Goal: Task Accomplishment & Management: Use online tool/utility

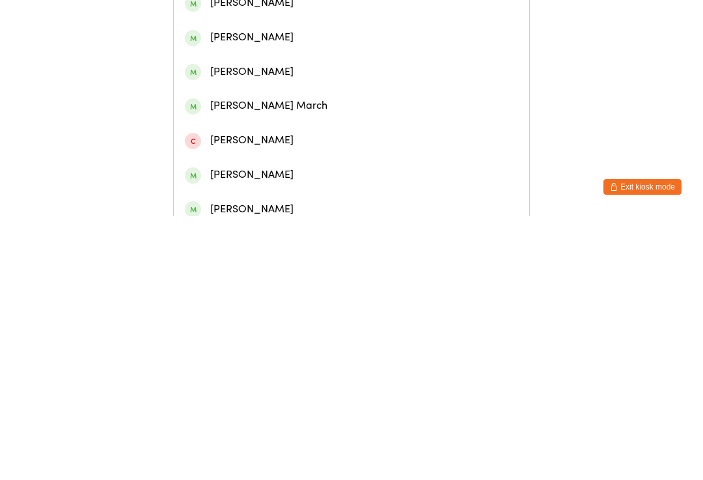
type input "Marli"
click at [299, 104] on div "[PERSON_NAME]" at bounding box center [351, 95] width 333 height 18
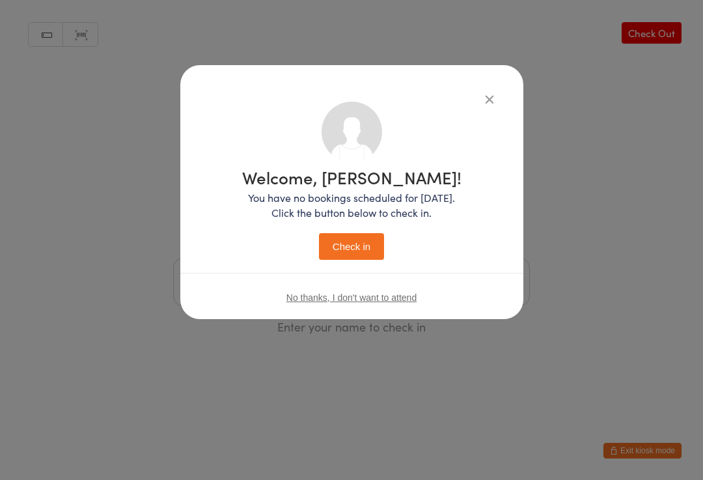
click at [374, 236] on button "Check in" at bounding box center [351, 246] width 65 height 27
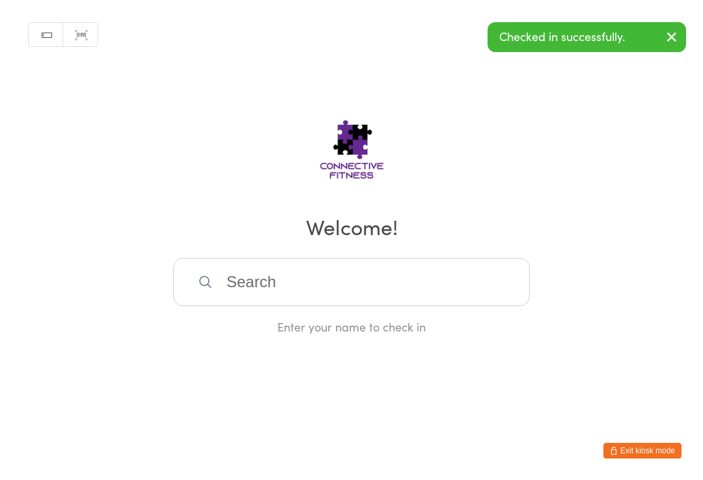
click at [361, 283] on input "search" at bounding box center [351, 282] width 357 height 48
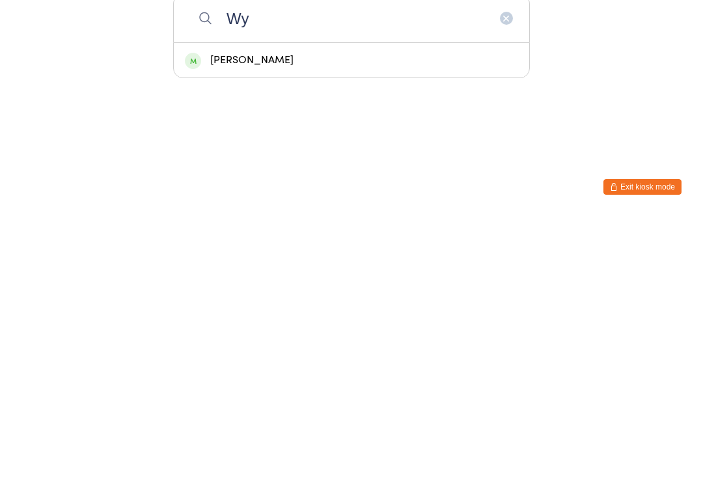
type input "Wy"
click at [272, 307] on div "[PERSON_NAME]" at bounding box center [352, 324] width 356 height 35
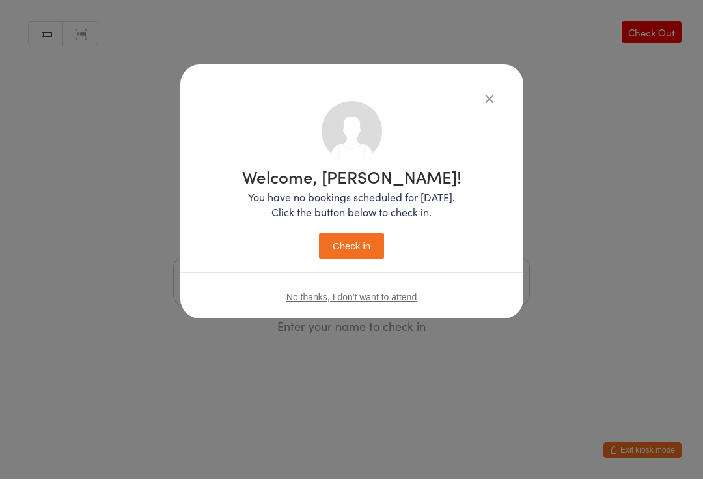
click at [352, 253] on button "Check in" at bounding box center [351, 246] width 65 height 27
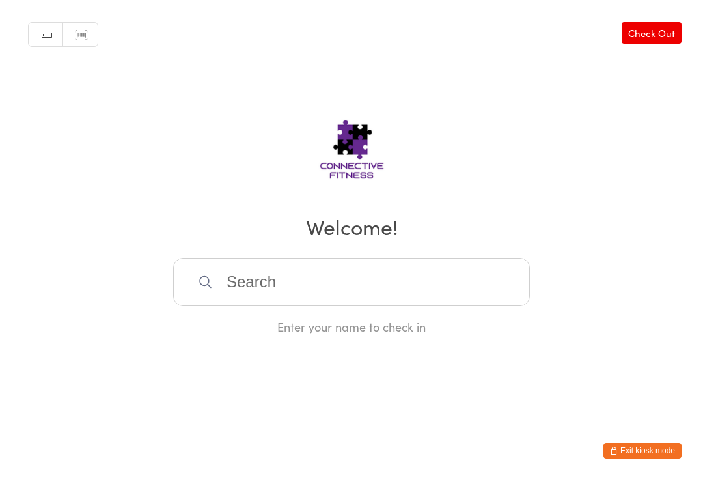
click at [277, 259] on div "Manual search Scanner input Check Out Welcome! Enter your name to check in" at bounding box center [351, 167] width 703 height 335
click at [242, 279] on input "search" at bounding box center [351, 282] width 357 height 48
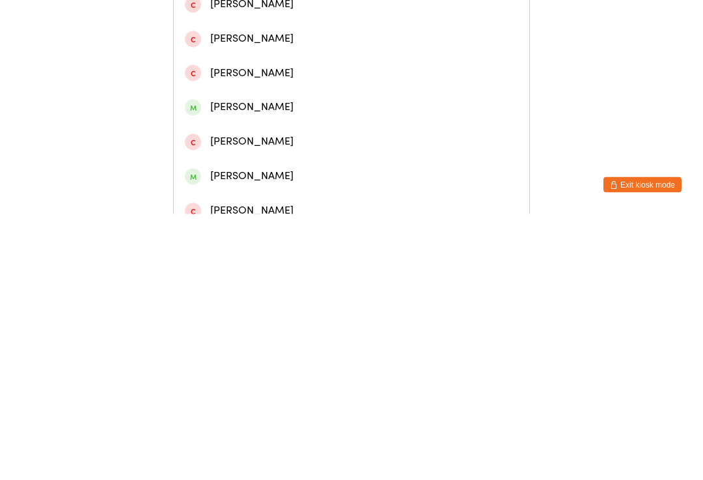
scroll to position [90, 0]
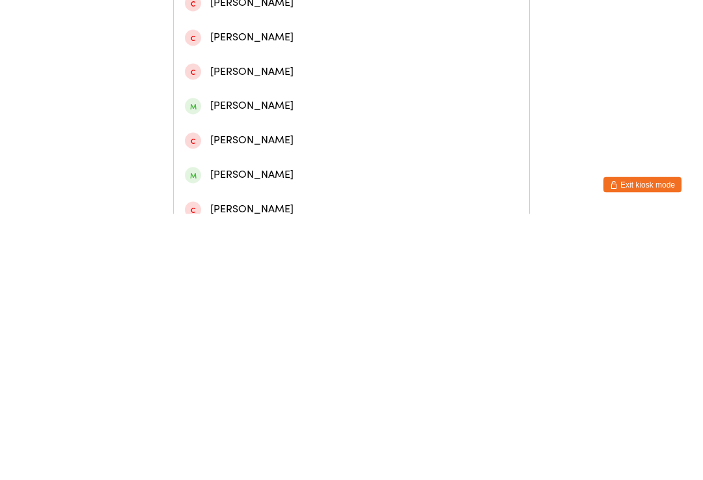
type input "Sop"
click at [236, 432] on div "[PERSON_NAME]" at bounding box center [351, 441] width 333 height 18
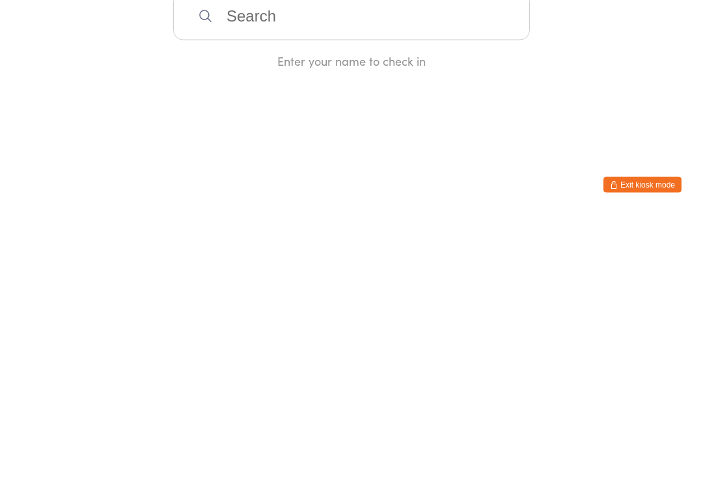
scroll to position [0, 0]
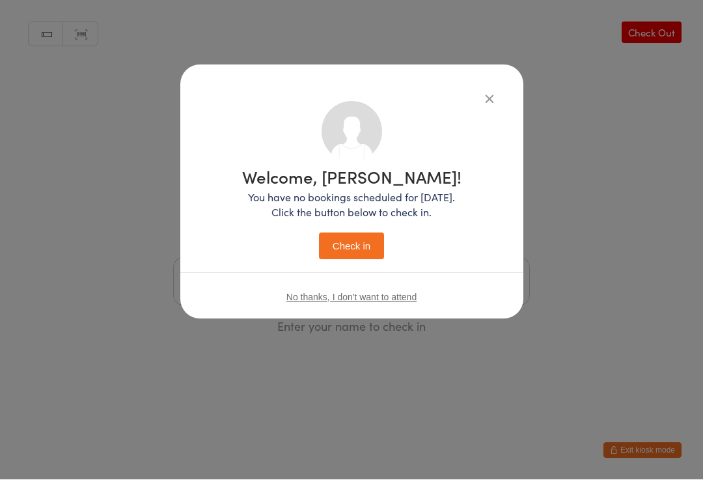
click at [354, 259] on button "Check in" at bounding box center [351, 246] width 65 height 27
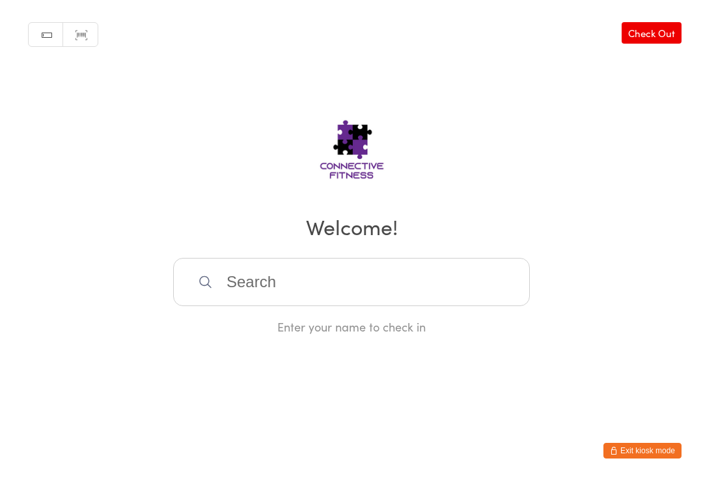
click at [305, 264] on input "search" at bounding box center [351, 282] width 357 height 48
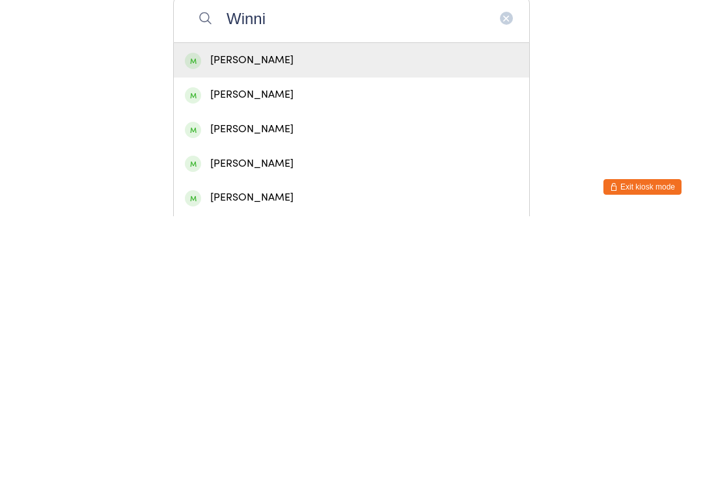
type input "Winni"
click at [270, 315] on div "[PERSON_NAME]" at bounding box center [351, 324] width 333 height 18
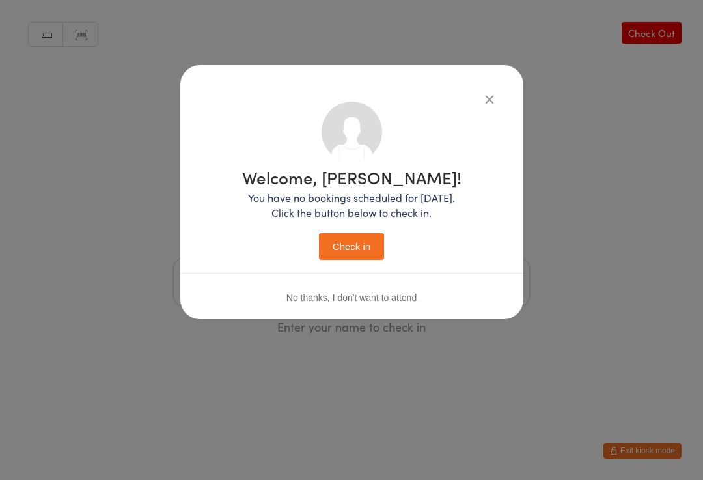
click at [359, 244] on button "Check in" at bounding box center [351, 246] width 65 height 27
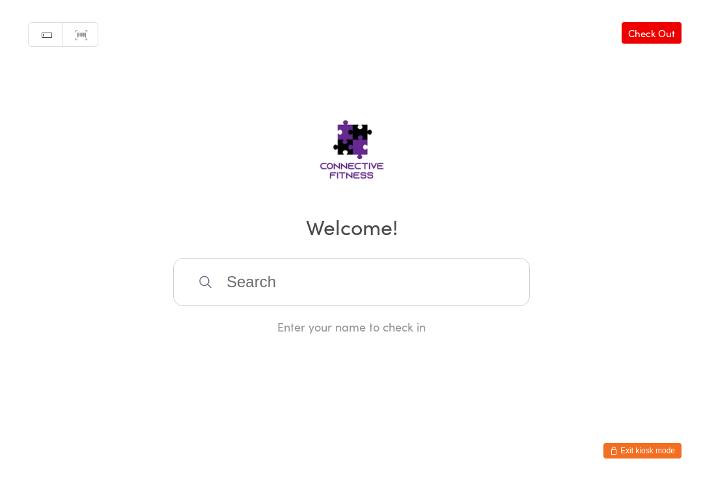
click at [293, 287] on input "search" at bounding box center [351, 282] width 357 height 48
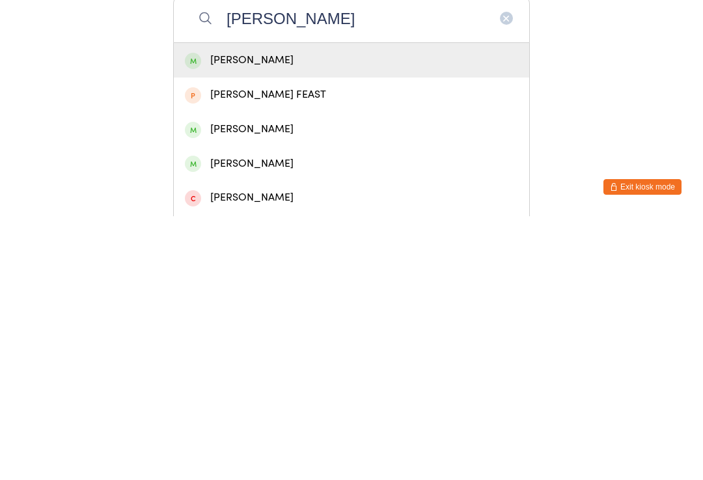
type input "[PERSON_NAME]"
click at [266, 315] on div "[PERSON_NAME]" at bounding box center [351, 324] width 333 height 18
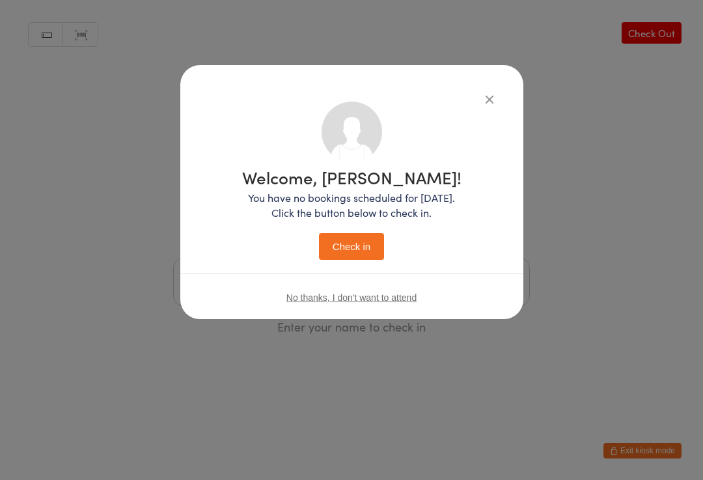
click at [356, 245] on button "Check in" at bounding box center [351, 246] width 65 height 27
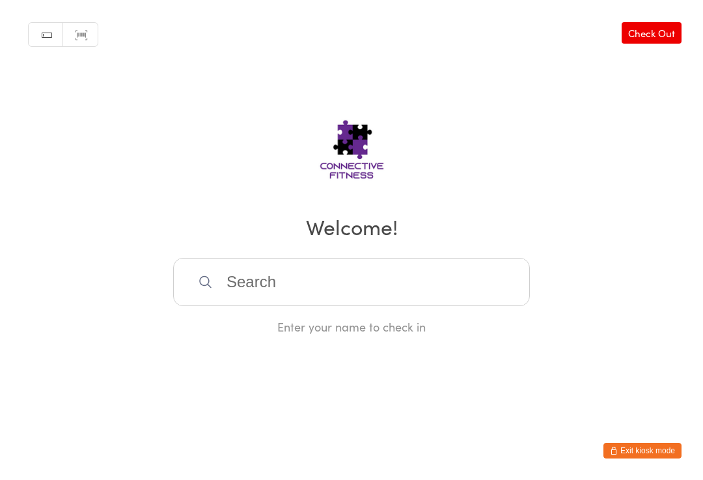
click at [260, 274] on input "search" at bounding box center [351, 282] width 357 height 48
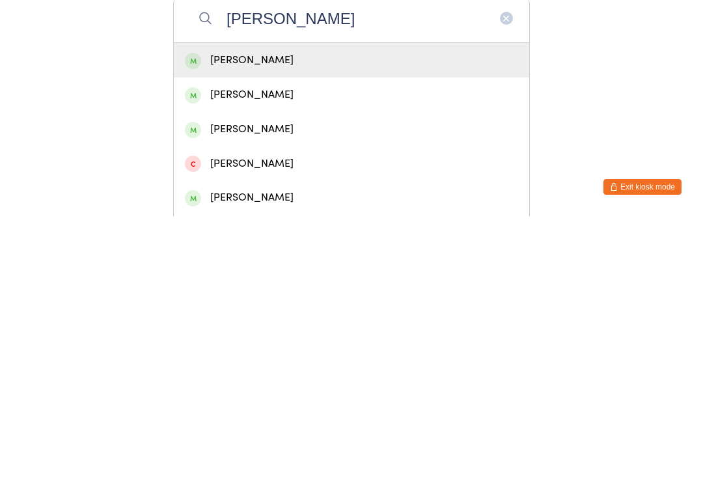
type input "[PERSON_NAME]"
click at [251, 315] on div "[PERSON_NAME]" at bounding box center [351, 324] width 333 height 18
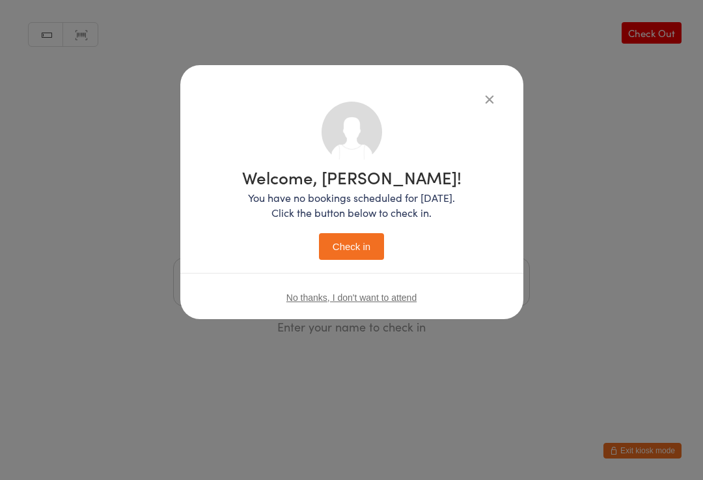
click at [361, 239] on button "Check in" at bounding box center [351, 246] width 65 height 27
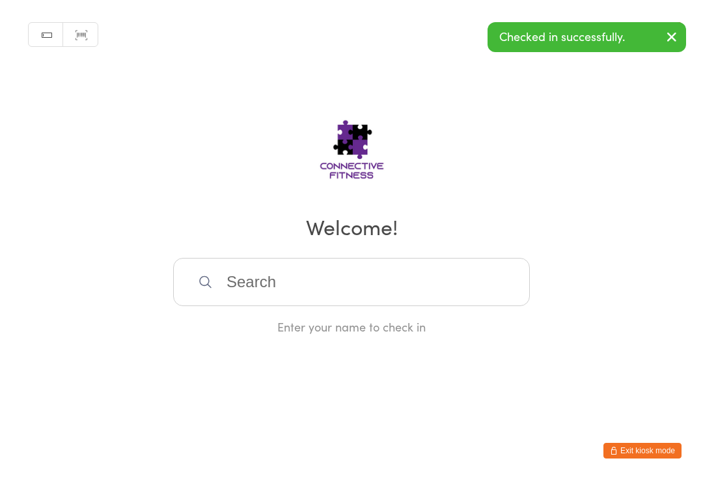
click at [677, 39] on icon "button" at bounding box center [672, 37] width 16 height 16
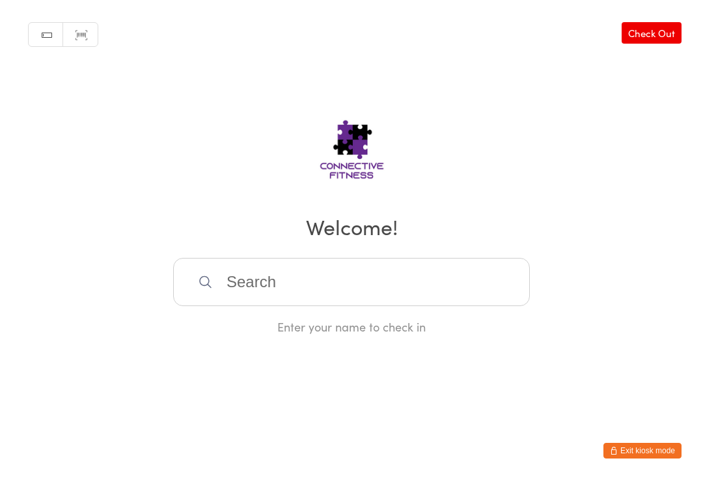
click at [300, 285] on input "search" at bounding box center [351, 282] width 357 height 48
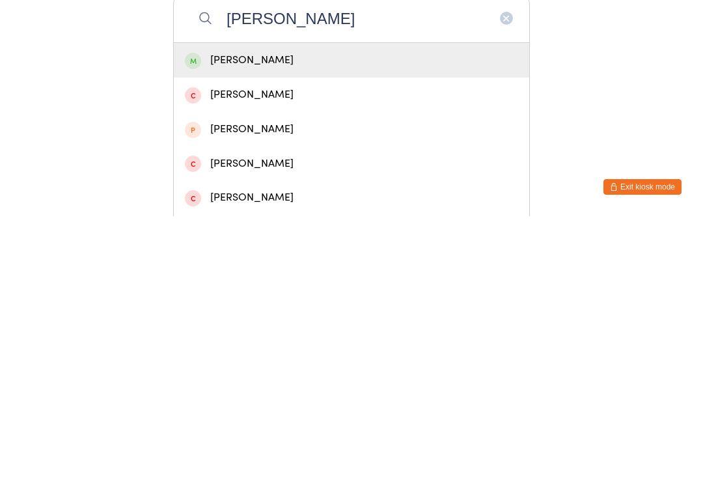
type input "[PERSON_NAME]"
click at [281, 307] on div "[PERSON_NAME]" at bounding box center [352, 324] width 356 height 35
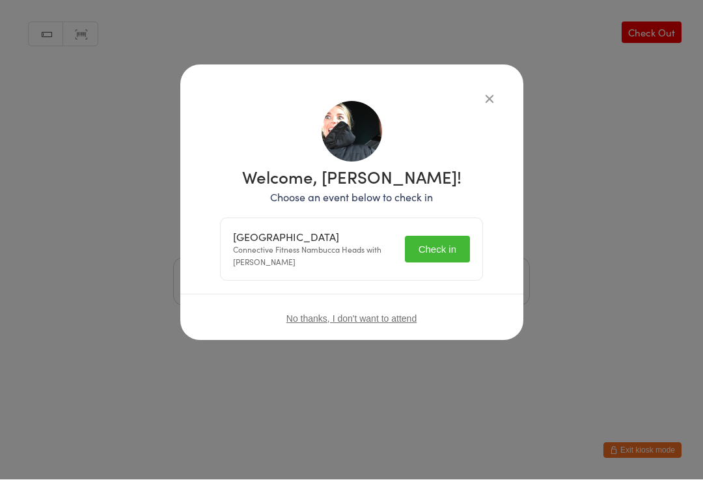
click at [443, 255] on button "Check in" at bounding box center [437, 249] width 65 height 27
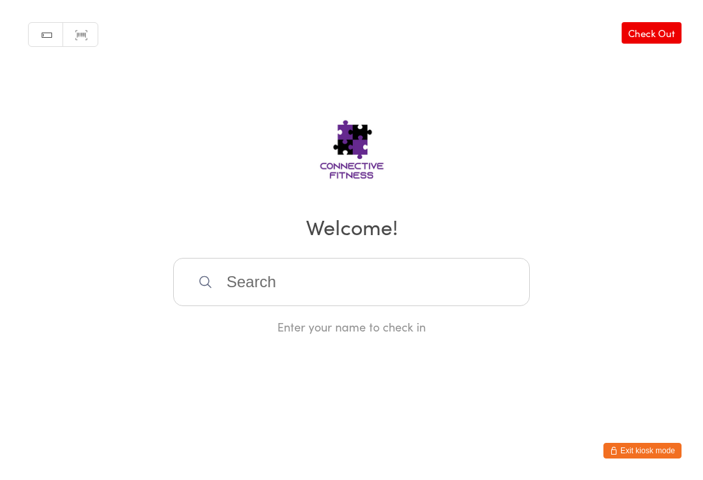
click at [249, 281] on input "search" at bounding box center [351, 282] width 357 height 48
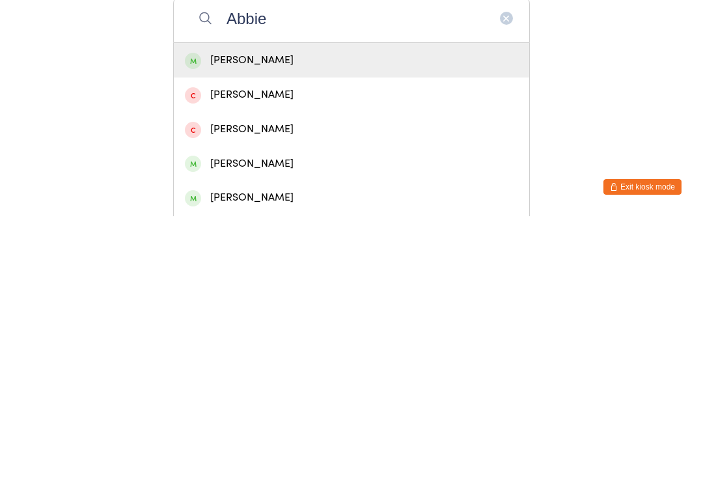
type input "Abbie"
click at [301, 315] on div "[PERSON_NAME]" at bounding box center [351, 324] width 333 height 18
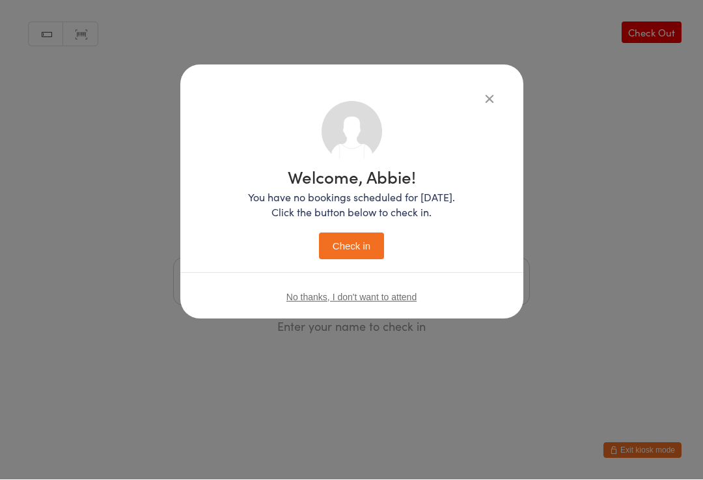
click at [350, 245] on button "Check in" at bounding box center [351, 246] width 65 height 27
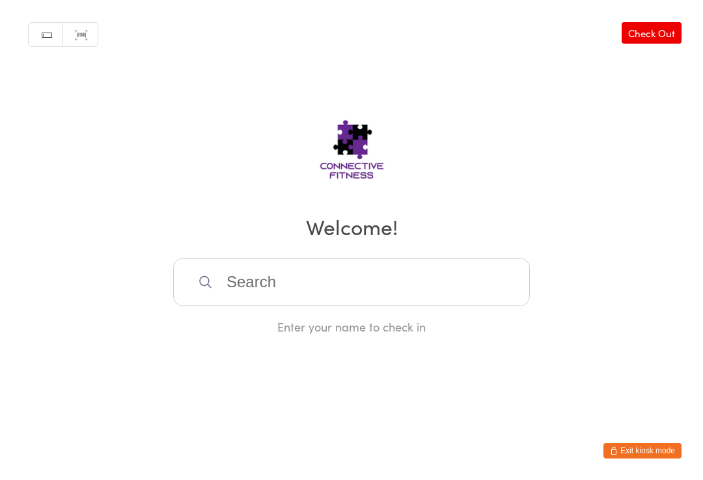
click at [276, 285] on input "search" at bounding box center [351, 282] width 357 height 48
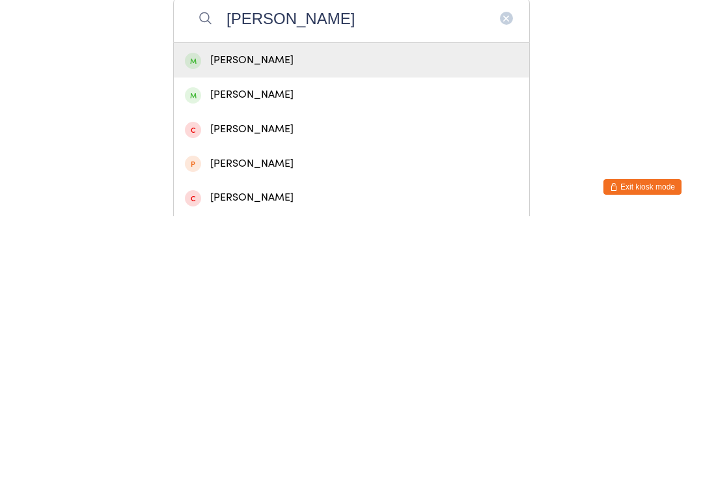
type input "[PERSON_NAME]"
click at [254, 315] on div "[PERSON_NAME]" at bounding box center [351, 324] width 333 height 18
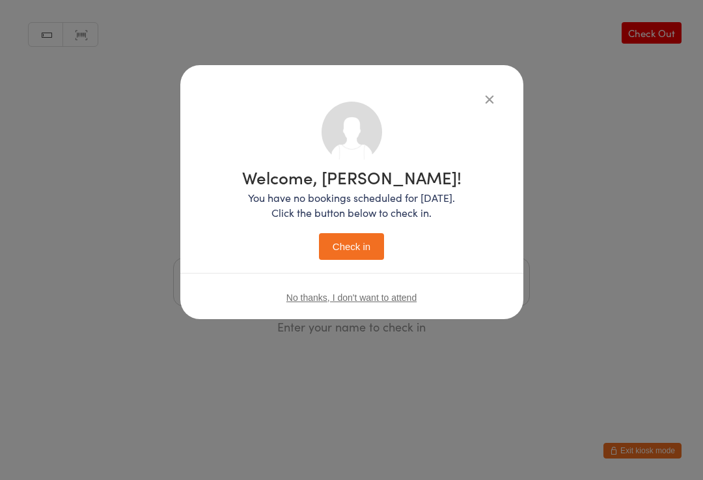
click at [348, 255] on button "Check in" at bounding box center [351, 246] width 65 height 27
